Goal: Communication & Community: Connect with others

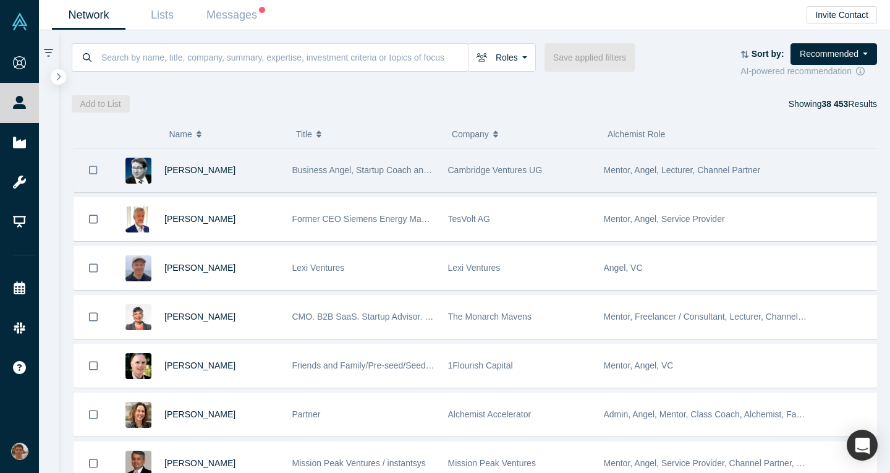
click at [445, 179] on div "Cambridge Ventures UG" at bounding box center [519, 170] width 156 height 43
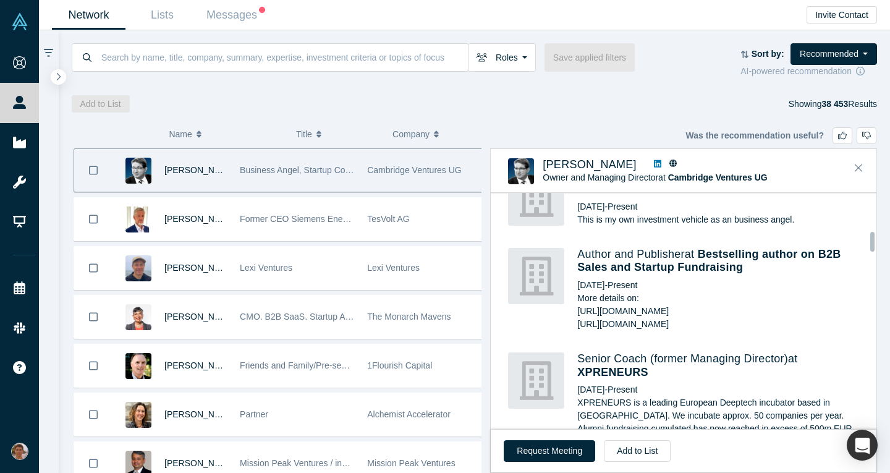
scroll to position [484, 0]
click at [549, 443] on button "Request Meeting" at bounding box center [550, 451] width 92 height 22
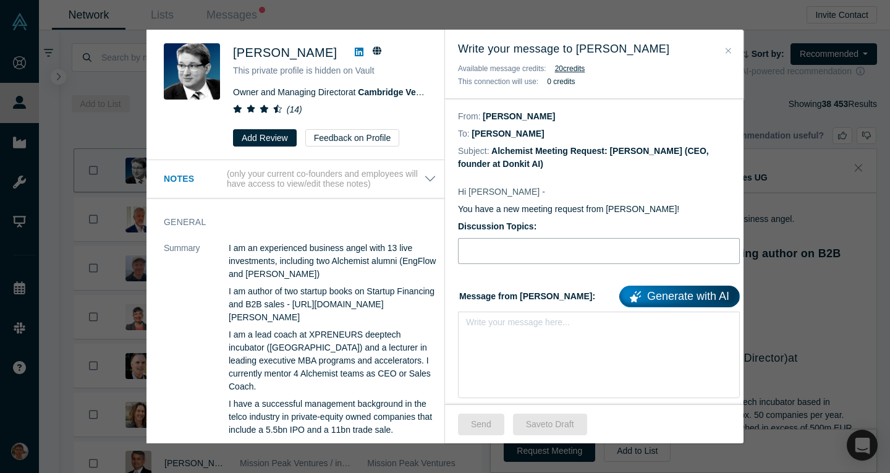
click at [529, 258] on input "Discussion Topics:" at bounding box center [599, 251] width 282 height 26
type input "З"
type input "Pitch feedback"
click at [519, 334] on div "rdw-editor" at bounding box center [599, 326] width 265 height 20
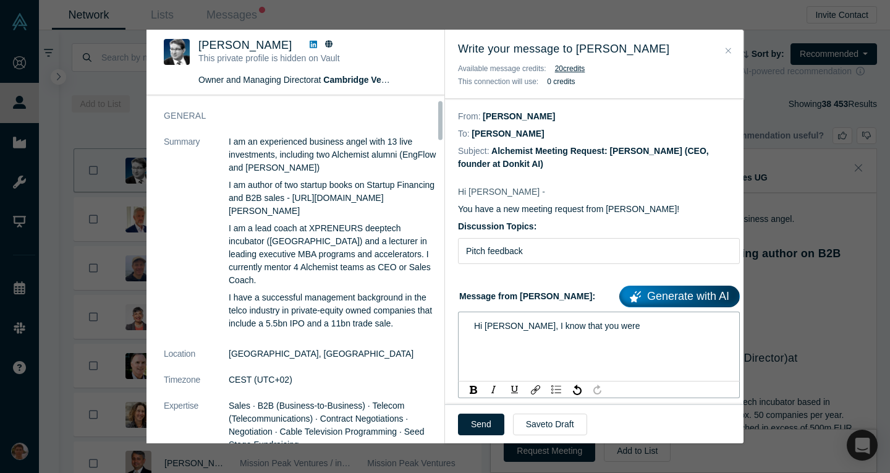
scroll to position [43, 0]
click at [622, 333] on div "Hi [PERSON_NAME], I know that you were" at bounding box center [599, 326] width 265 height 20
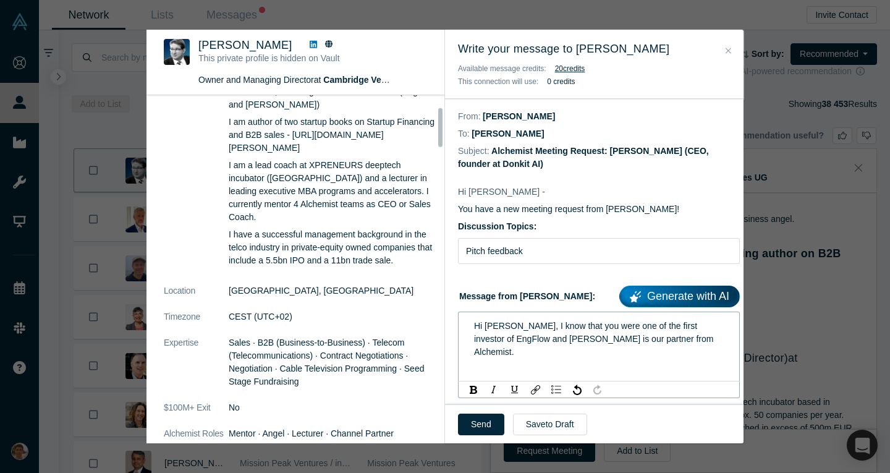
scroll to position [104, 0]
click at [310, 46] on icon at bounding box center [313, 44] width 7 height 9
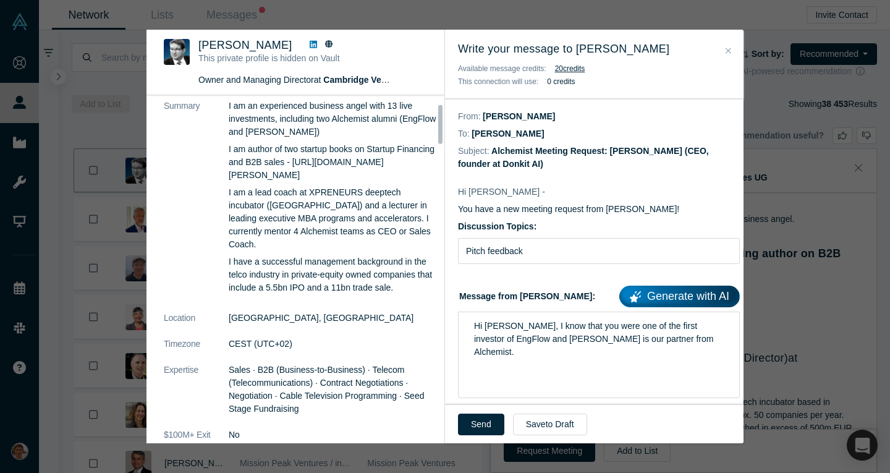
scroll to position [79, 0]
click at [654, 349] on div "Hi [PERSON_NAME], I know that you were one of the first investor of EngFlow and…" at bounding box center [599, 339] width 265 height 46
click at [676, 350] on div "Hi [PERSON_NAME], I know that you were one of the first investor of EngFlow and…" at bounding box center [599, 355] width 282 height 87
click at [668, 343] on div "Hi [PERSON_NAME], I know that you were one of the first investor of EngFlow and…" at bounding box center [599, 339] width 250 height 39
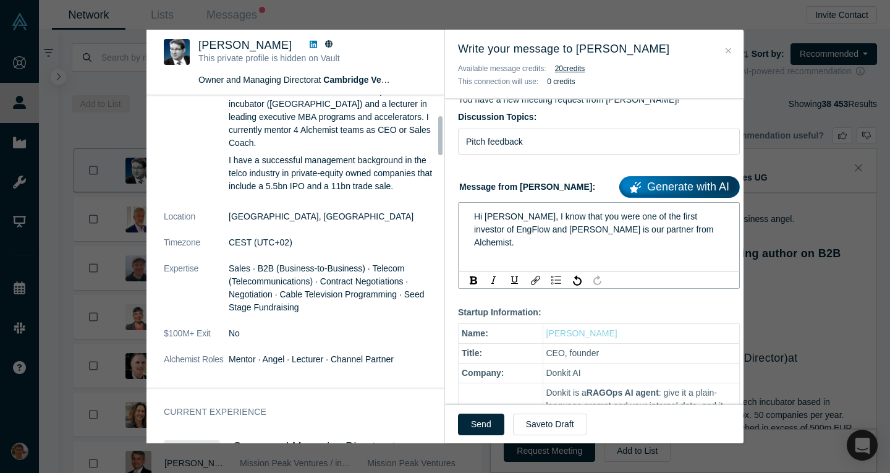
scroll to position [180, 0]
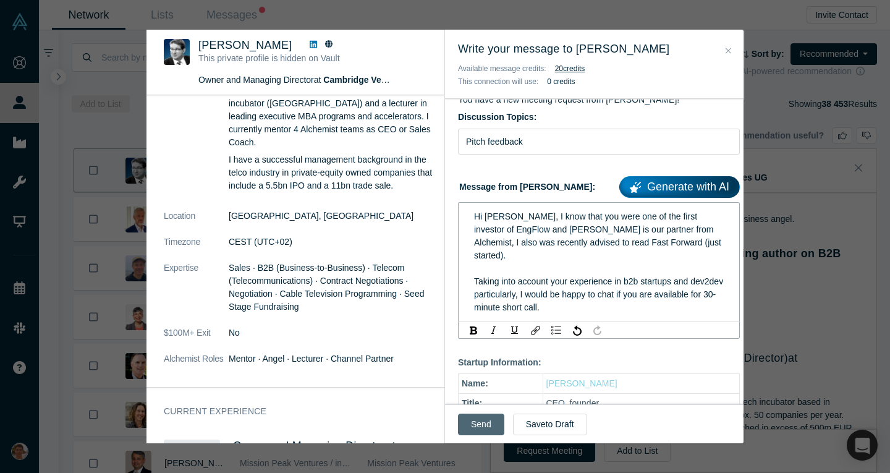
click at [492, 424] on button "Send" at bounding box center [481, 425] width 46 height 22
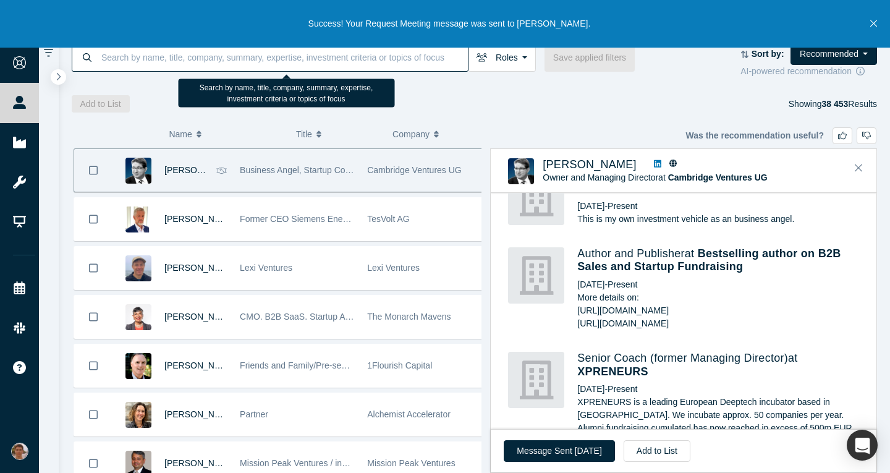
click at [277, 66] on input at bounding box center [284, 57] width 368 height 29
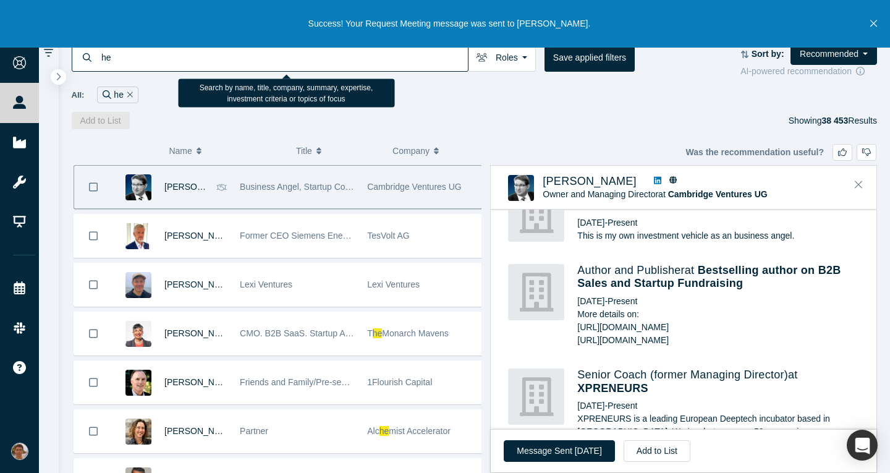
type input "h"
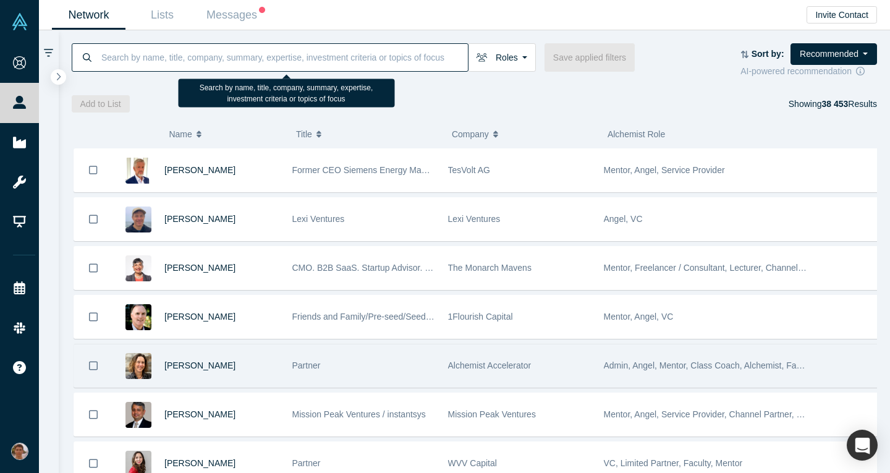
scroll to position [114, 0]
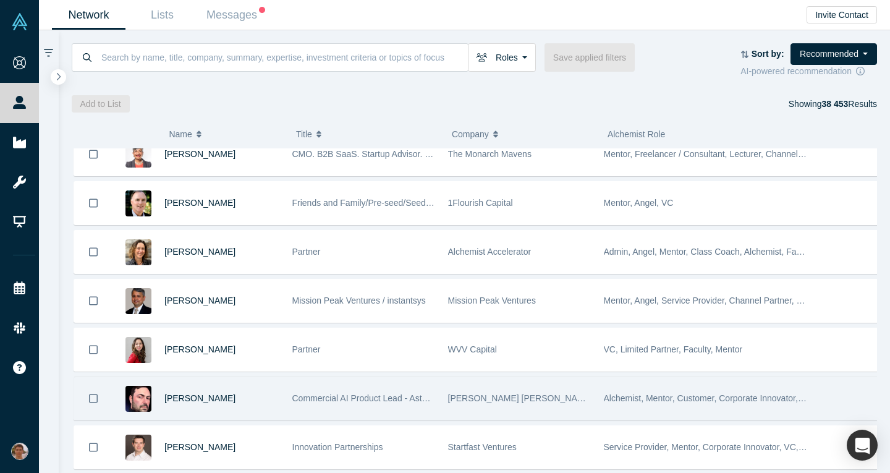
click at [375, 395] on span "Commercial AI Product Lead - Astellas & Angel Investor - [PERSON_NAME] [PERSON_…" at bounding box center [521, 398] width 459 height 10
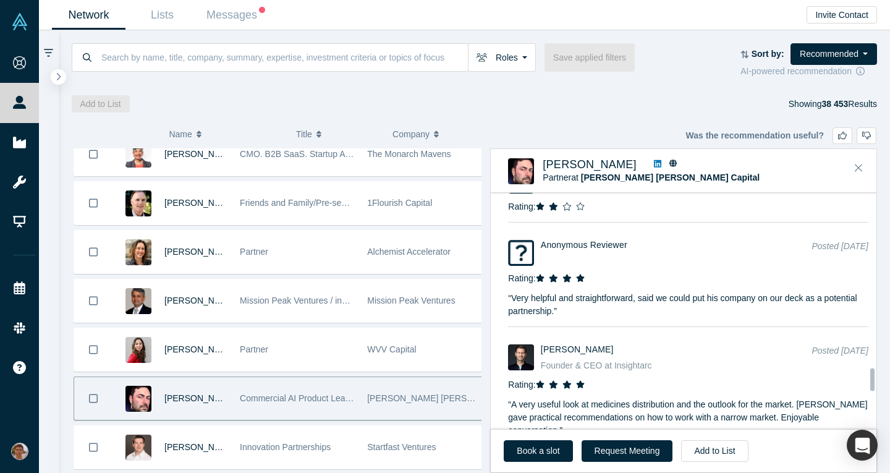
scroll to position [1824, 0]
